Goal: Navigation & Orientation: Go to known website

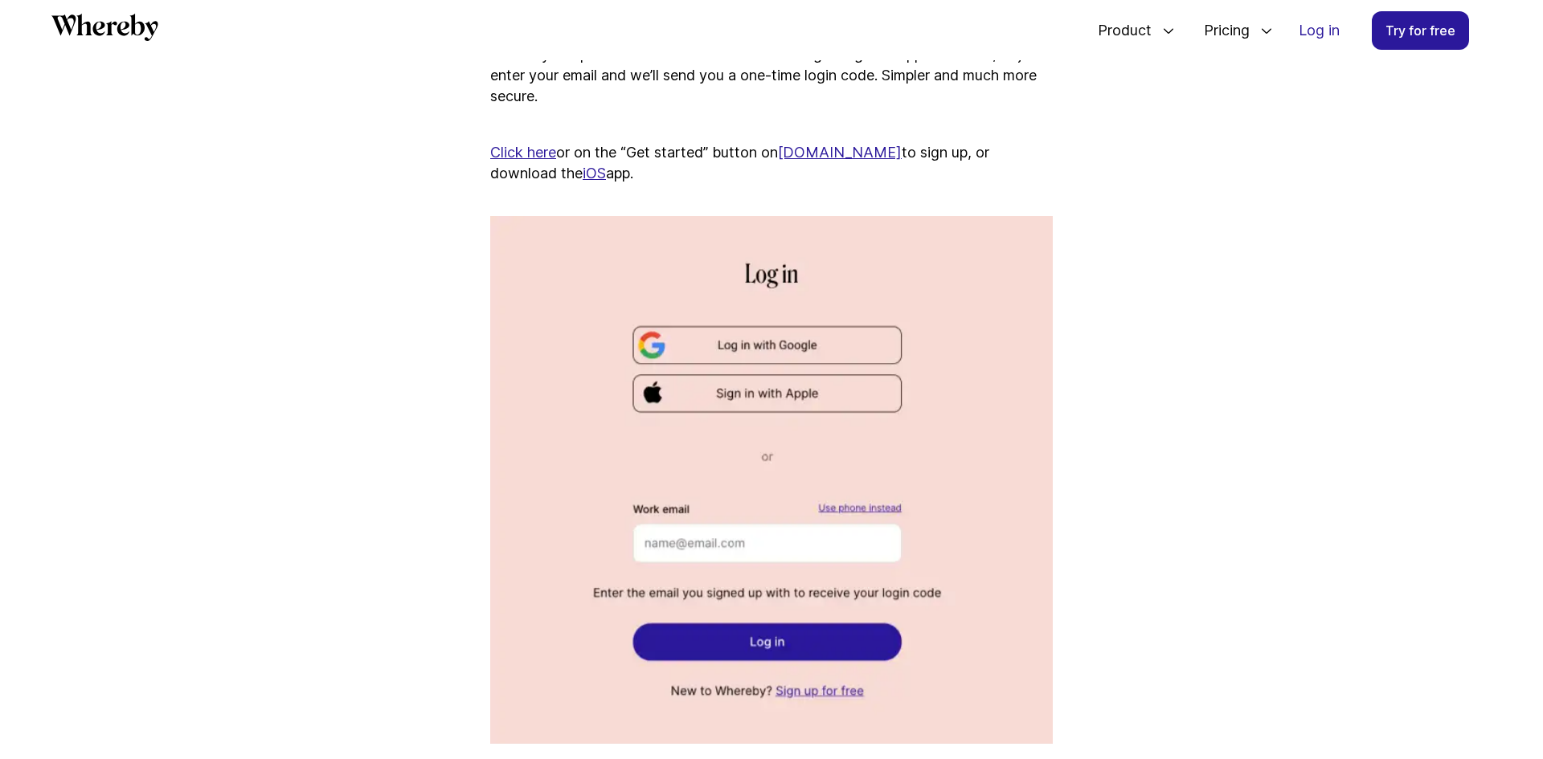
scroll to position [1040, 0]
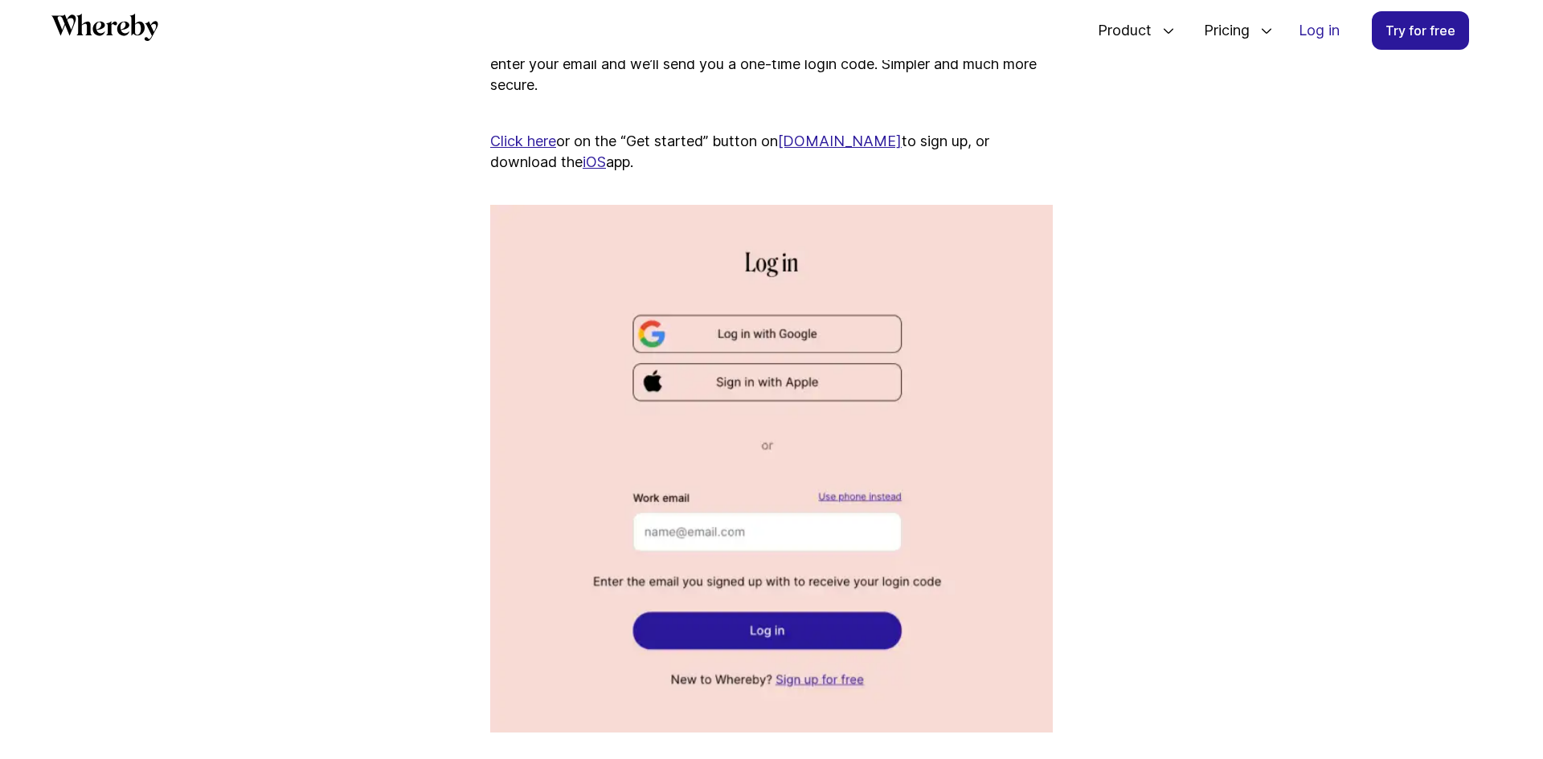
click at [582, 159] on link "iOS" at bounding box center [593, 161] width 23 height 17
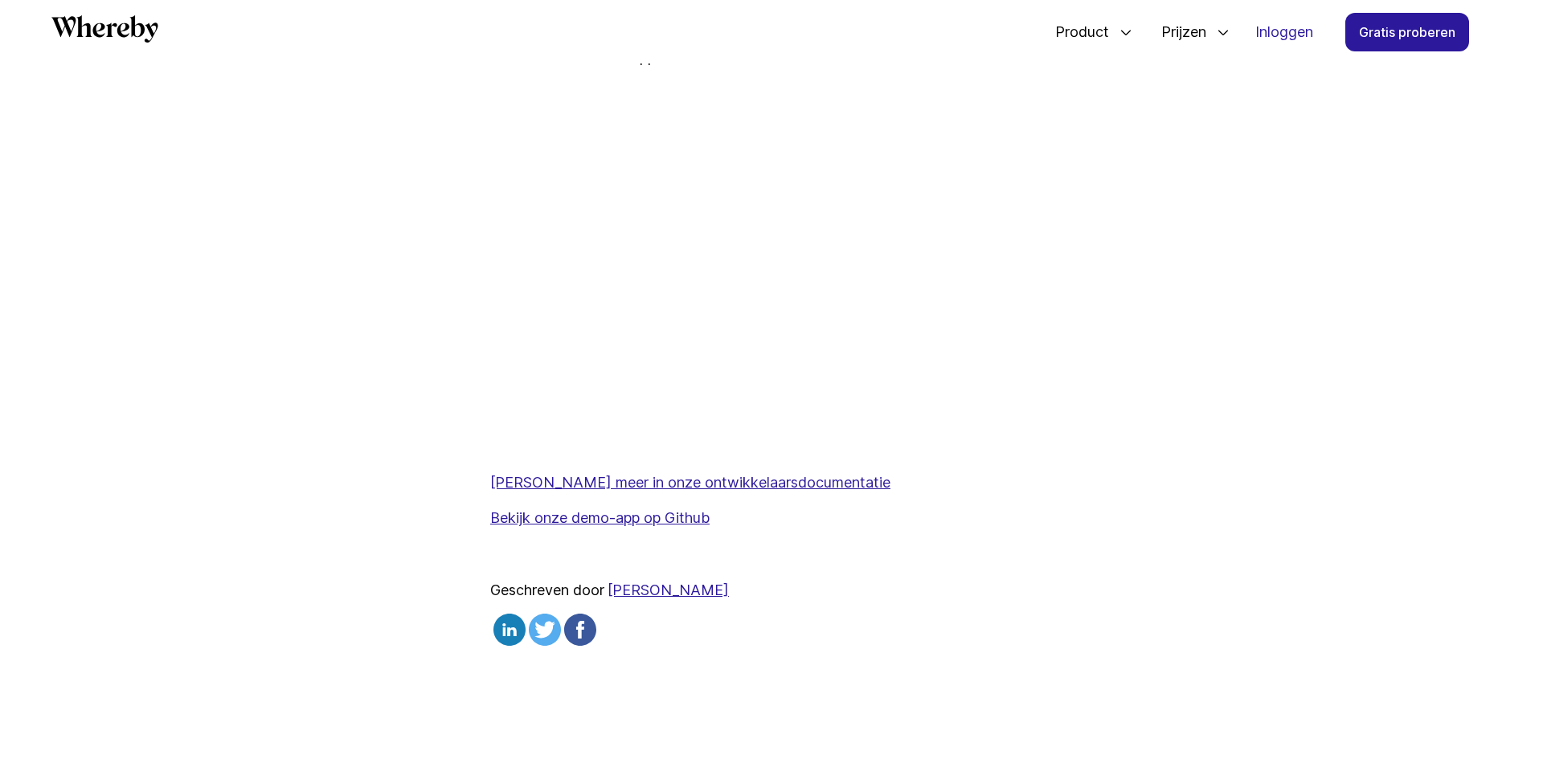
scroll to position [689, 0]
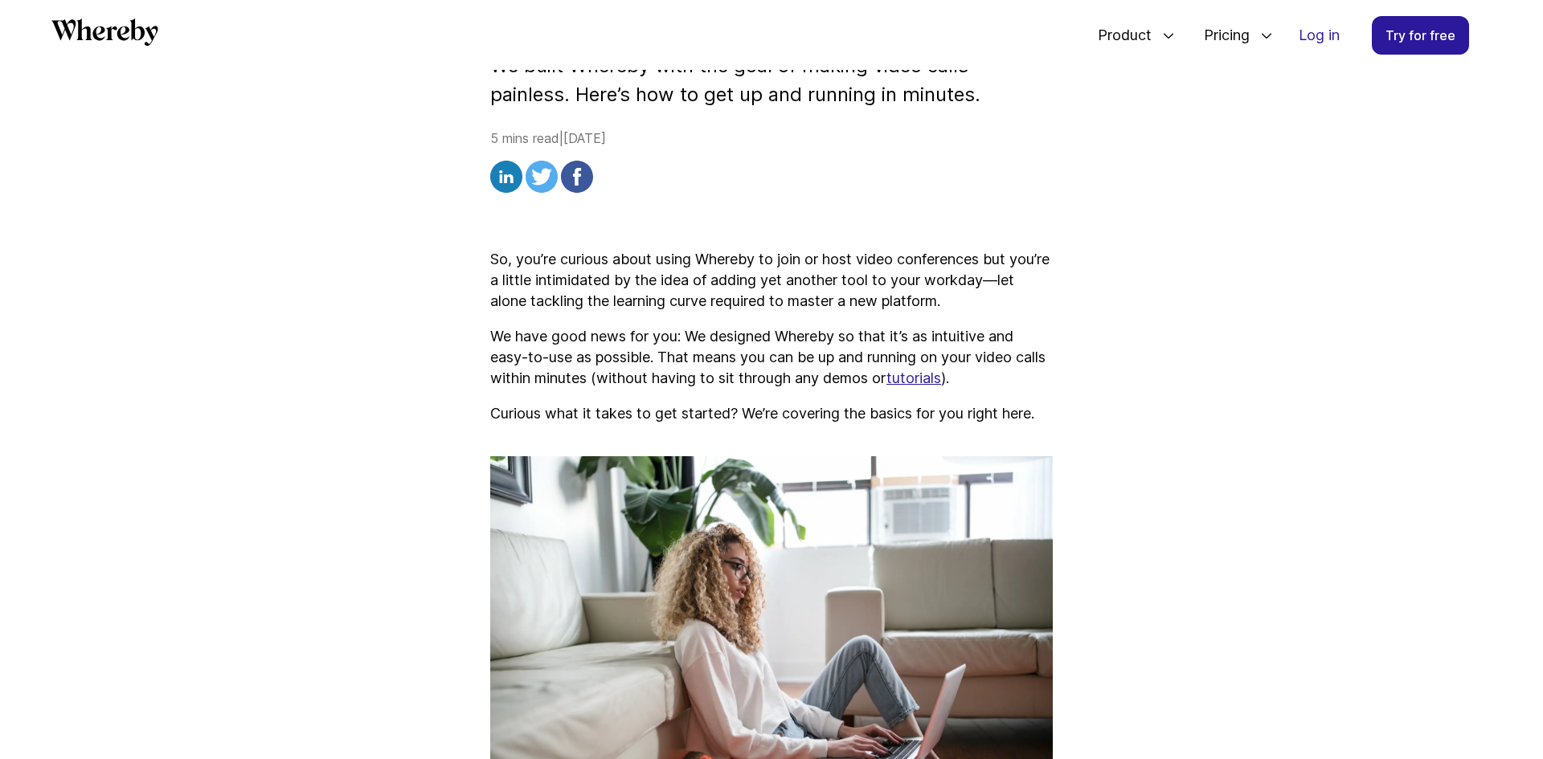
scroll to position [537, 0]
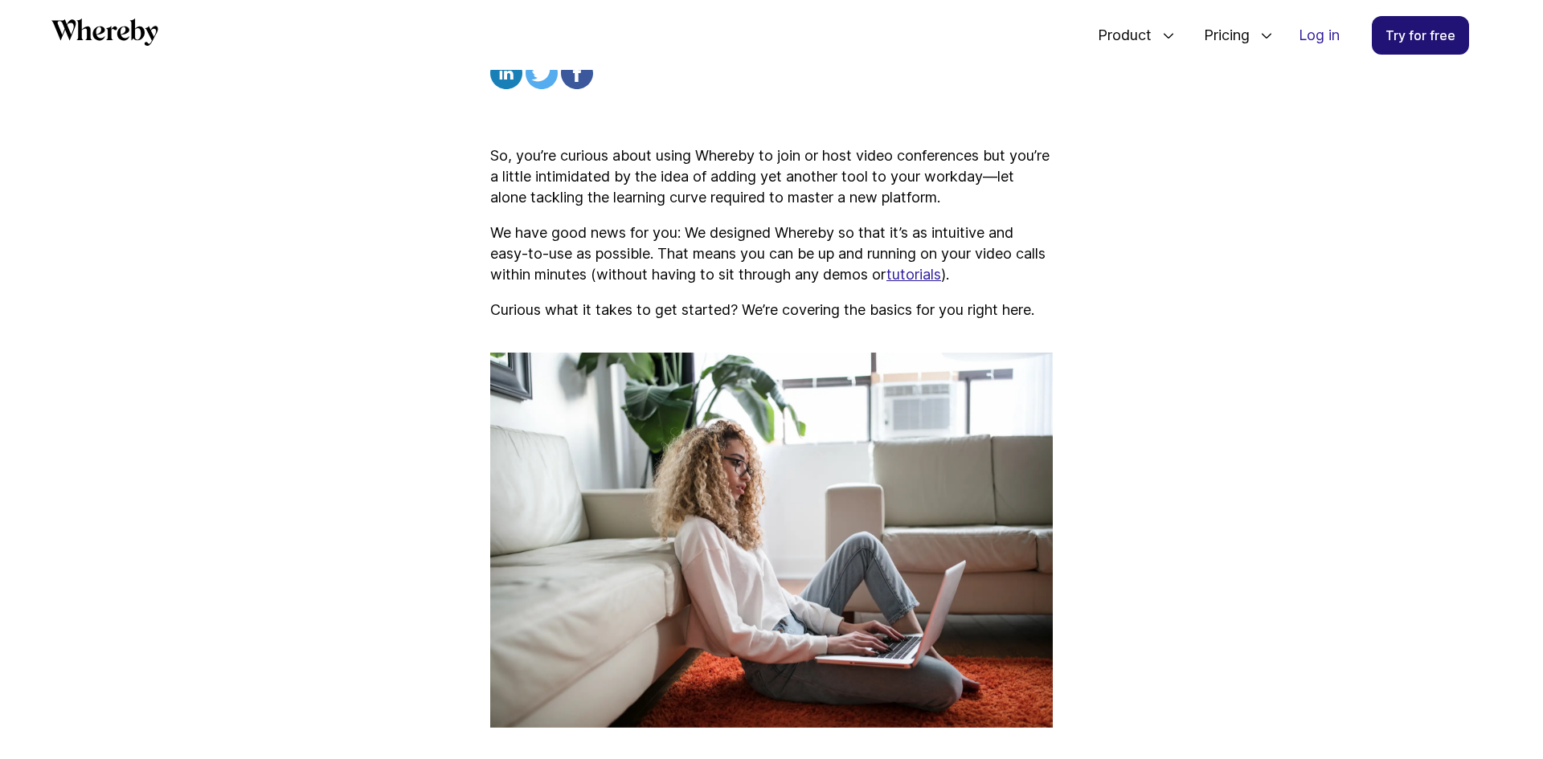
click at [1416, 35] on link "Try for free" at bounding box center [1419, 35] width 97 height 39
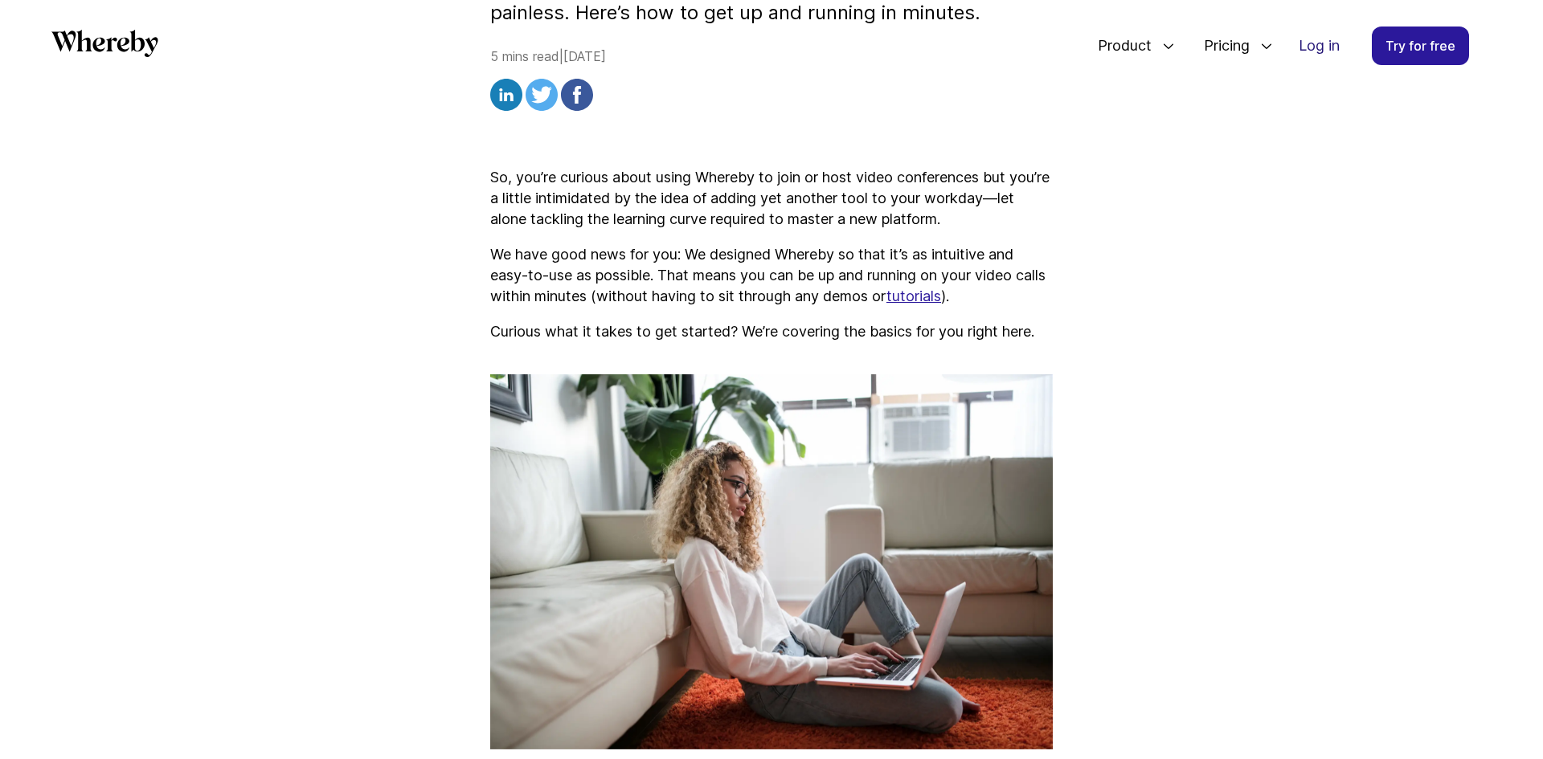
click at [1322, 41] on link "Log in" at bounding box center [1318, 45] width 67 height 37
